Goal: Navigation & Orientation: Go to known website

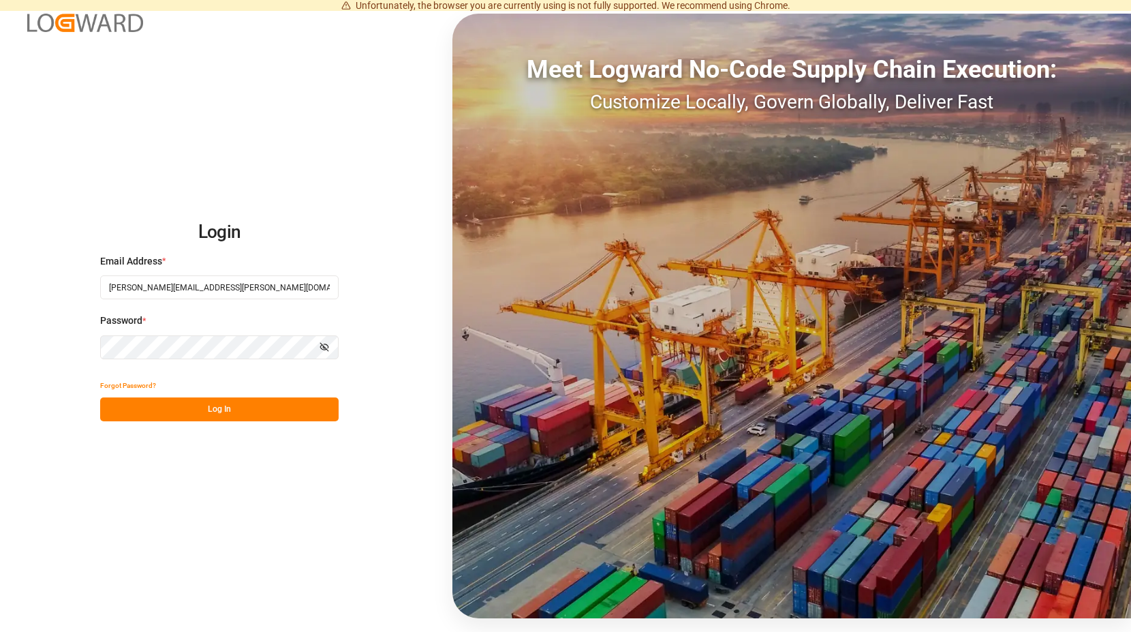
click at [220, 410] on button "Log In" at bounding box center [219, 409] width 238 height 24
